Goal: Transaction & Acquisition: Purchase product/service

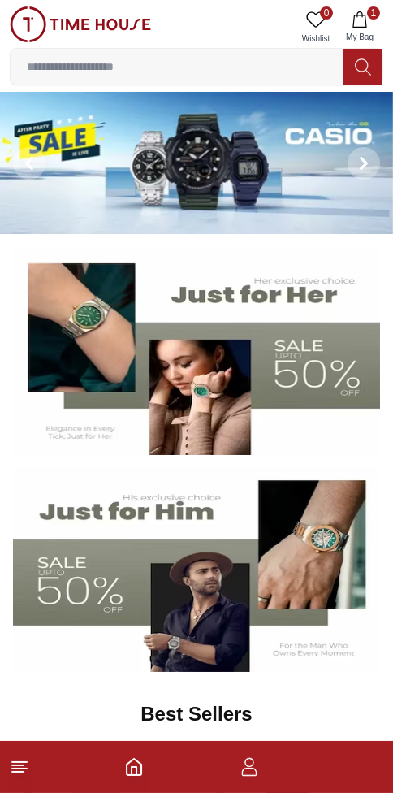
click at [364, 58] on icon at bounding box center [363, 67] width 16 height 19
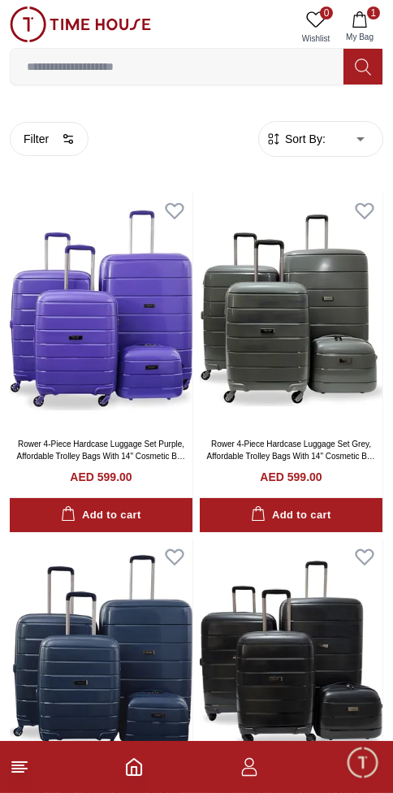
click at [54, 61] on input at bounding box center [177, 66] width 333 height 33
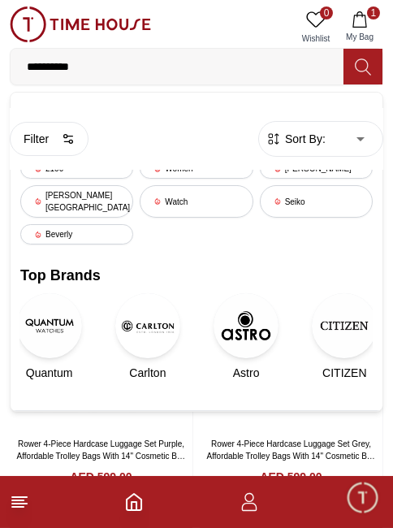
type input "**********"
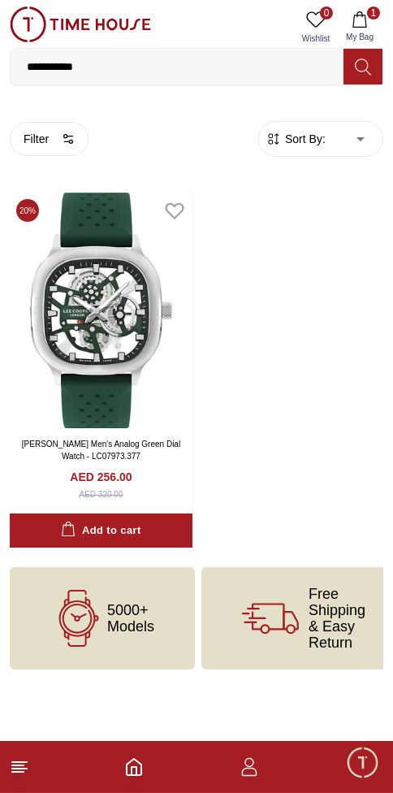
click at [118, 319] on img at bounding box center [101, 311] width 183 height 236
